Goal: Navigation & Orientation: Find specific page/section

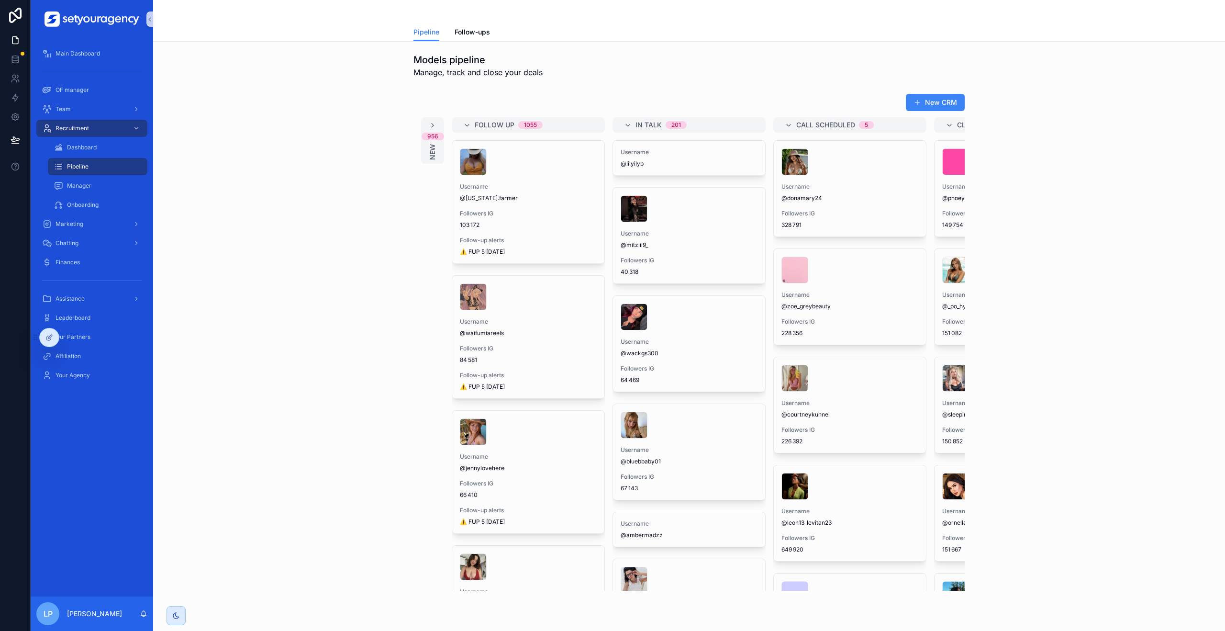
click at [335, 47] on div "Models pipeline Manage, track and close your deals New CRM 956 New Follow Up 10…" at bounding box center [689, 349] width 1072 height 614
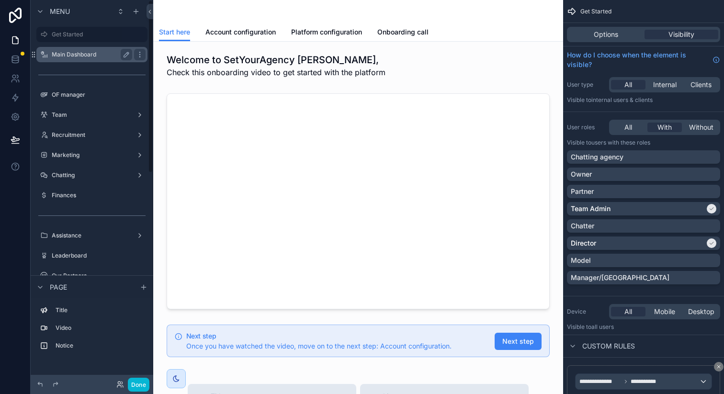
click at [91, 57] on label "Main Dashboard" at bounding box center [90, 55] width 77 height 8
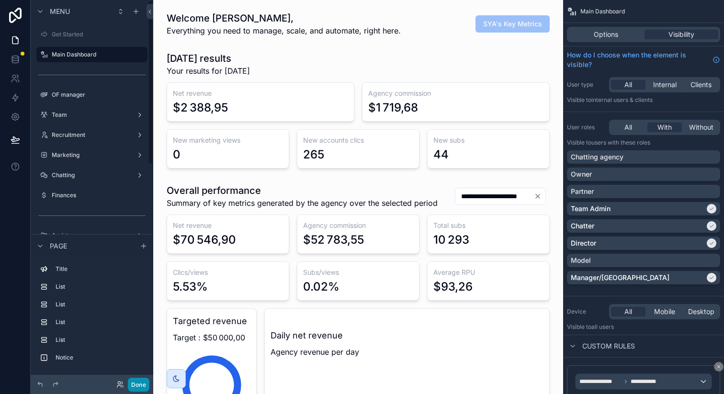
scroll to position [0, 2121]
click at [140, 380] on button "Done" at bounding box center [139, 385] width 22 height 14
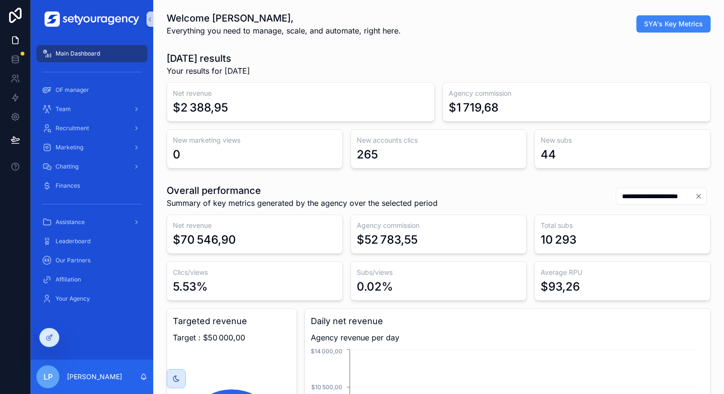
scroll to position [0, 3246]
click at [519, 18] on div "Welcome Luca, Everything you need to manage, scale, and automate, right here. S…" at bounding box center [439, 23] width 544 height 25
click at [467, 29] on div "Welcome Luca, Everything you need to manage, scale, and automate, right here. S…" at bounding box center [439, 23] width 544 height 25
click at [431, 18] on div "Welcome Luca, Everything you need to manage, scale, and automate, right here. S…" at bounding box center [439, 23] width 544 height 25
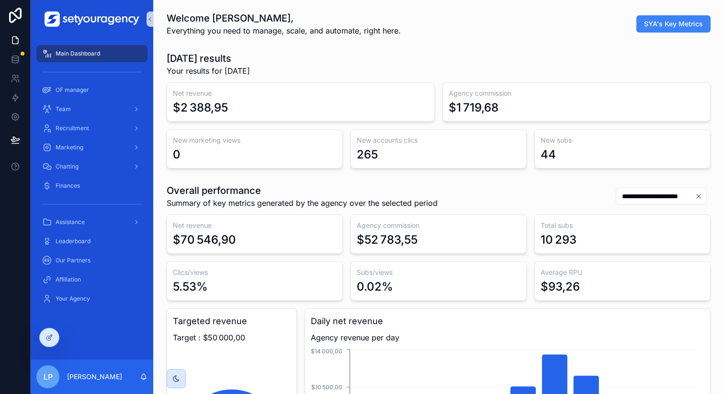
click at [379, 22] on h1 "Welcome Luca," at bounding box center [284, 17] width 234 height 13
click at [368, 28] on span "Everything you need to manage, scale, and automate, right here." at bounding box center [284, 30] width 234 height 11
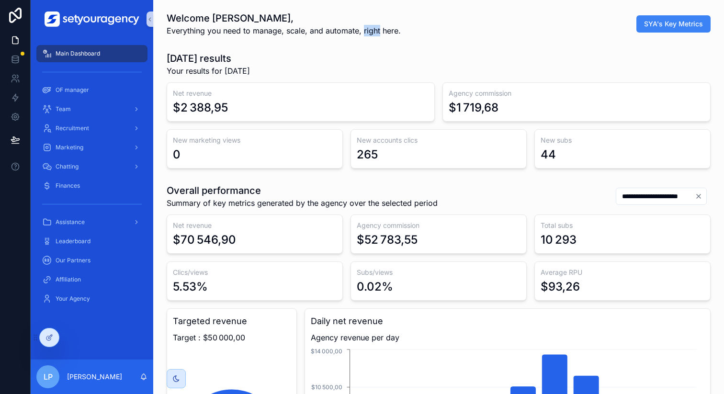
click at [368, 28] on span "Everything you need to manage, scale, and automate, right here." at bounding box center [284, 30] width 234 height 11
click at [448, 30] on div "Welcome Luca, Everything you need to manage, scale, and automate, right here. S…" at bounding box center [439, 23] width 544 height 25
click at [367, 34] on span "Everything you need to manage, scale, and automate, right here." at bounding box center [284, 30] width 234 height 11
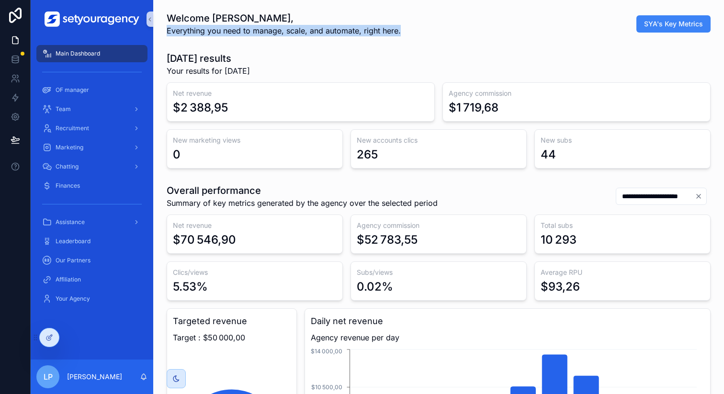
click at [367, 34] on span "Everything you need to manage, scale, and automate, right here." at bounding box center [284, 30] width 234 height 11
click at [414, 29] on div "Welcome Luca, Everything you need to manage, scale, and automate, right here. S…" at bounding box center [439, 23] width 544 height 25
click at [370, 33] on span "Everything you need to manage, scale, and automate, right here." at bounding box center [284, 30] width 234 height 11
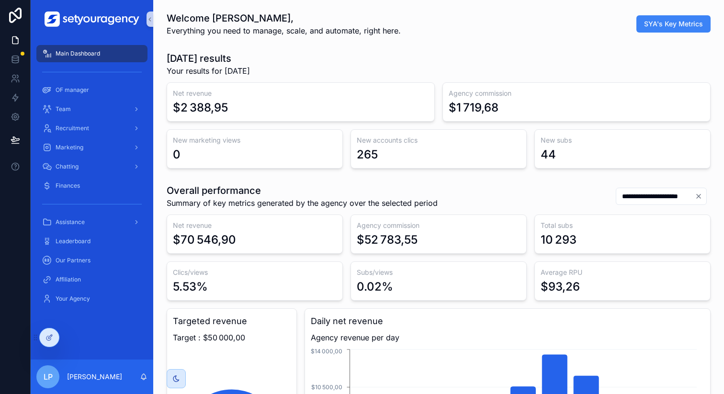
click at [429, 22] on div "Welcome Luca, Everything you need to manage, scale, and automate, right here. S…" at bounding box center [439, 23] width 544 height 25
click at [339, 31] on span "Everything you need to manage, scale, and automate, right here." at bounding box center [284, 30] width 234 height 11
click at [442, 31] on div "Welcome Luca, Everything you need to manage, scale, and automate, right here. S…" at bounding box center [439, 23] width 544 height 25
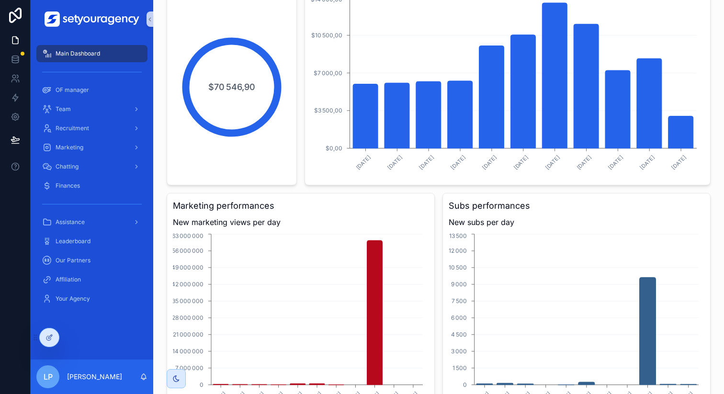
scroll to position [99, 0]
